Goal: Information Seeking & Learning: Learn about a topic

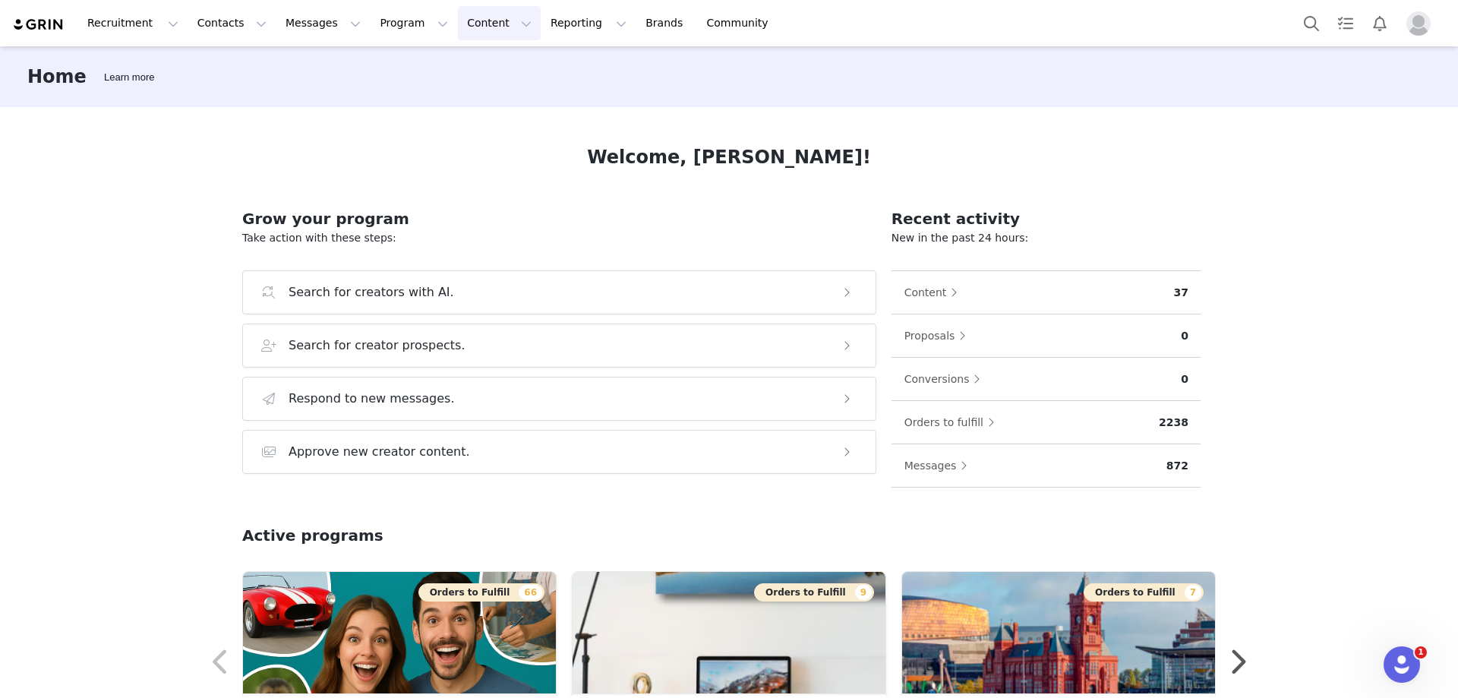
click at [458, 27] on button "Content Content" at bounding box center [499, 23] width 83 height 34
click at [497, 65] on p "Creator Content" at bounding box center [465, 67] width 85 height 16
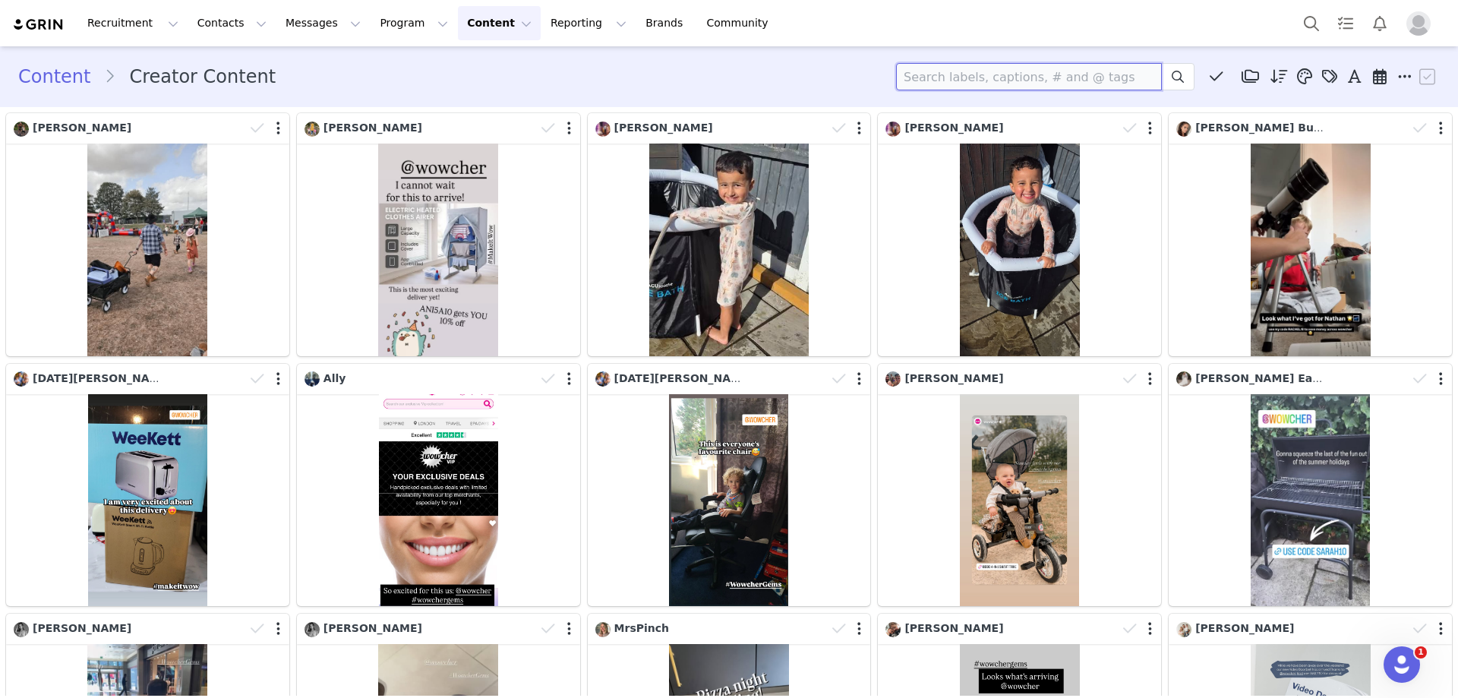
click at [946, 74] on input at bounding box center [1029, 76] width 266 height 27
type input "mystery box"
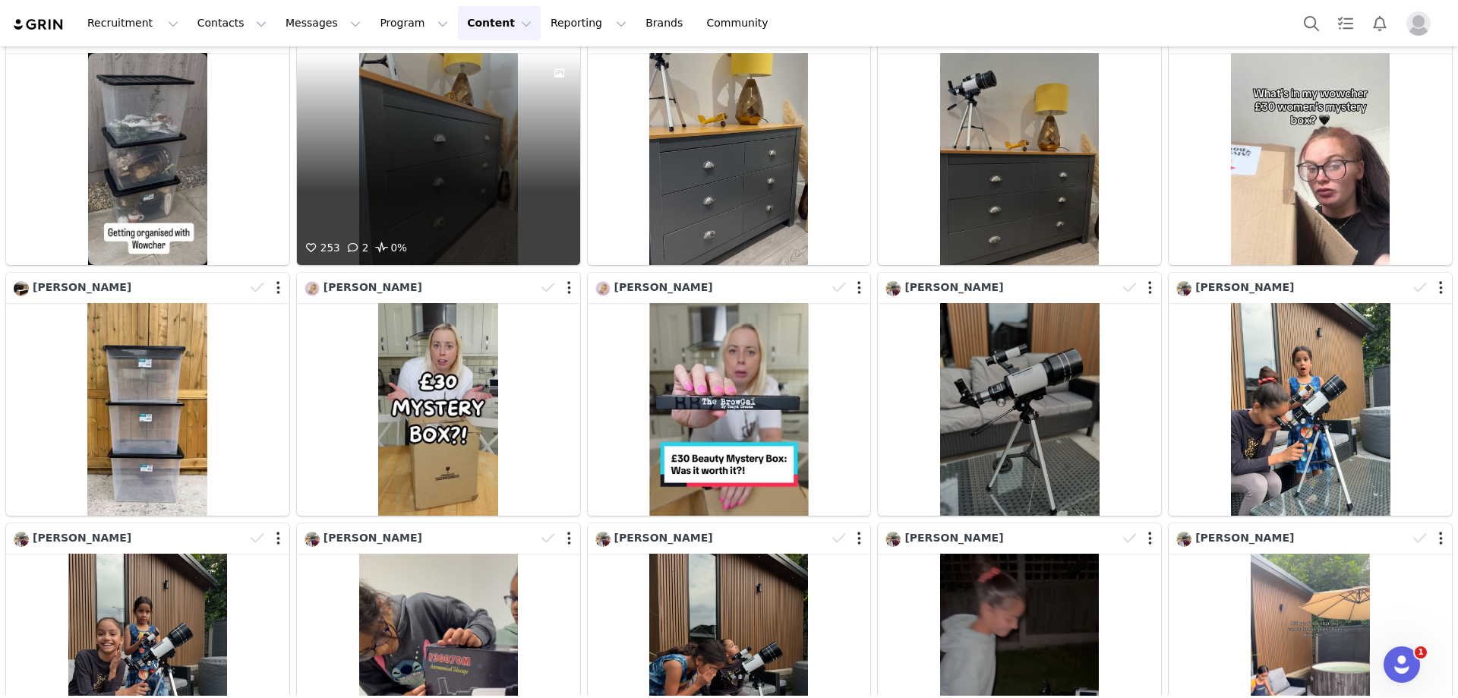
scroll to position [342, 0]
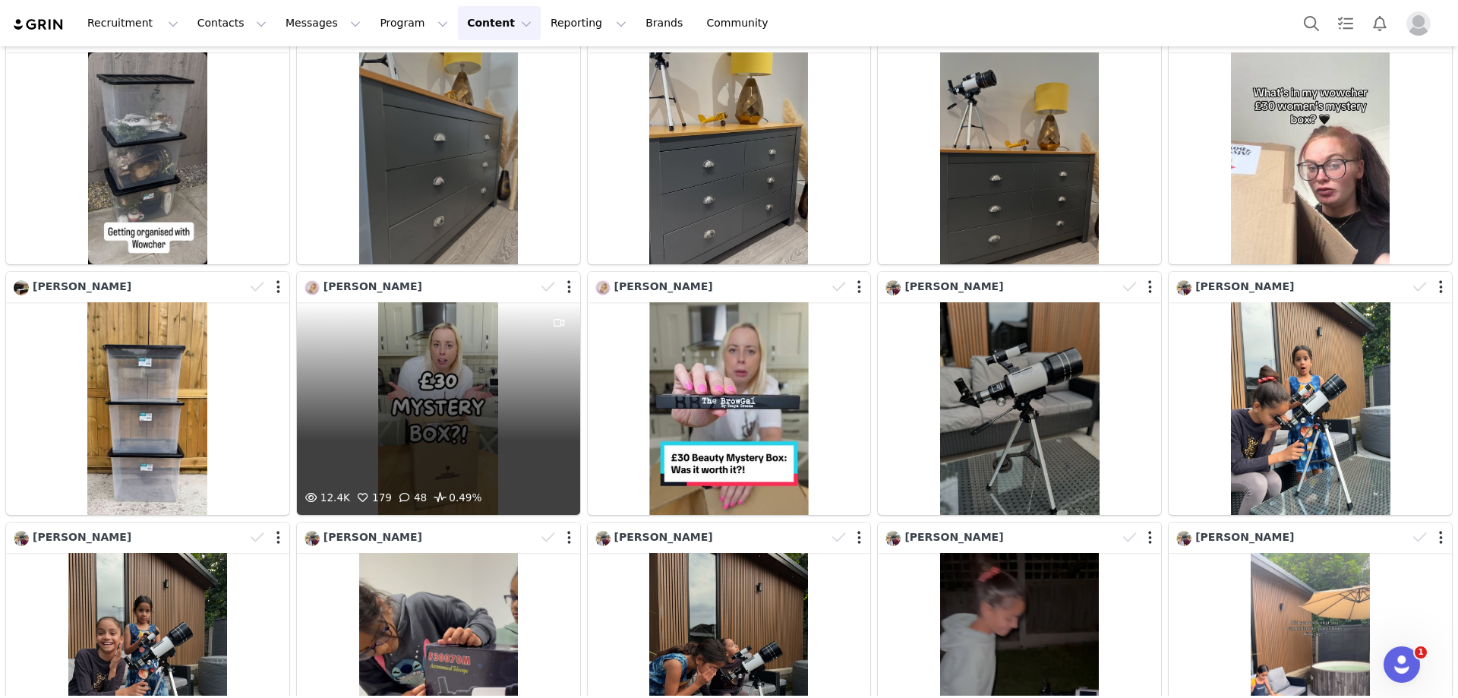
click at [497, 390] on div "12.4K 179 48 0.49%" at bounding box center [438, 408] width 283 height 213
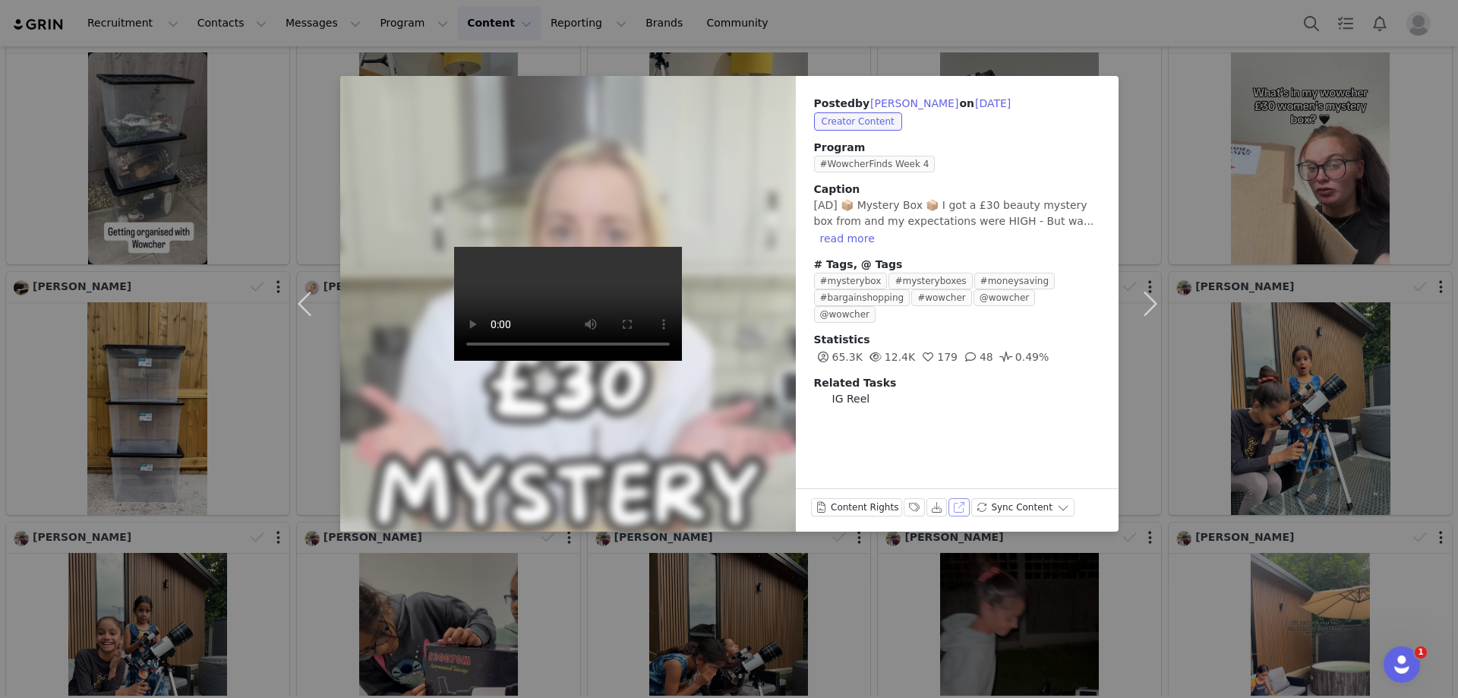
click at [956, 510] on button "View on Instagram" at bounding box center [959, 507] width 21 height 18
click at [950, 511] on button "View on Instagram" at bounding box center [959, 507] width 21 height 18
click at [1292, 113] on div "Posted by [PERSON_NAME] on [DATE] Creator Content Program #WowcherFinds Week 4 …" at bounding box center [729, 349] width 1458 height 698
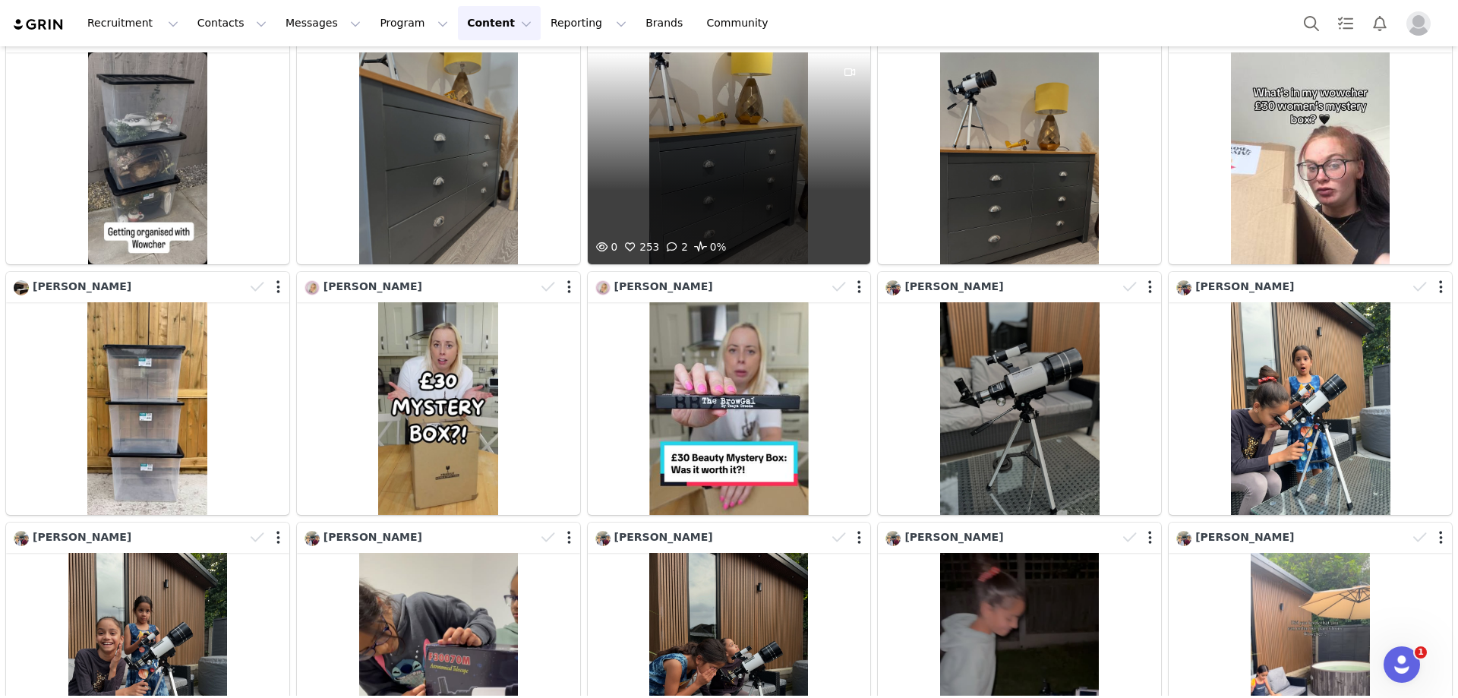
scroll to position [0, 0]
